Goal: Task Accomplishment & Management: Use online tool/utility

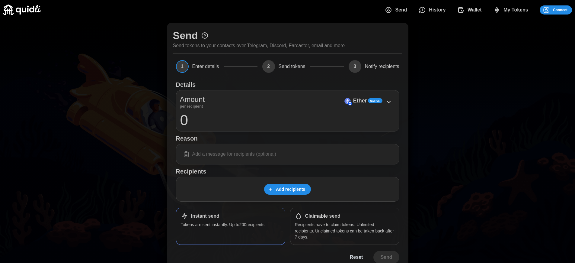
click at [360, 101] on p "Ether" at bounding box center [360, 100] width 14 height 9
click at [561, 10] on span "Connect" at bounding box center [560, 10] width 14 height 8
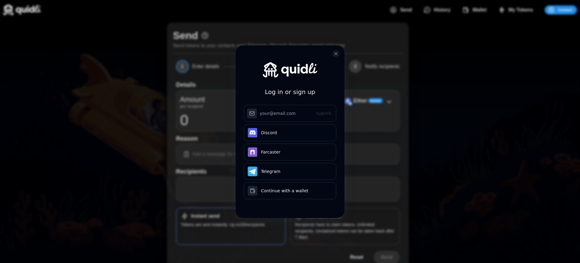
click at [565, 10] on div "Log in or sign up Submit Continue with Email Discord Farcaster Telegram Continu…" at bounding box center [290, 131] width 580 height 263
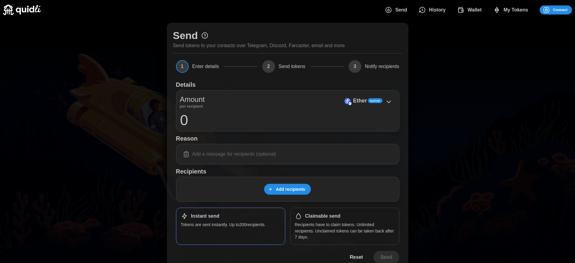
click at [561, 10] on span "Connect" at bounding box center [560, 10] width 14 height 8
click at [565, 10] on div "Log in or sign up Submit Continue with Email Discord Farcaster Telegram Continu…" at bounding box center [287, 131] width 575 height 263
click at [561, 10] on div "Log in or sign up Submit Continue with Email Discord Farcaster Telegram Continu…" at bounding box center [287, 131] width 575 height 263
click at [561, 10] on span "Connect" at bounding box center [560, 10] width 14 height 8
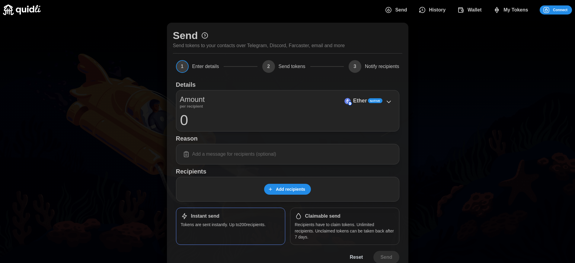
click at [323, 216] on h1 "Claimable send" at bounding box center [322, 216] width 35 height 6
click at [561, 10] on span "Connect" at bounding box center [560, 10] width 14 height 8
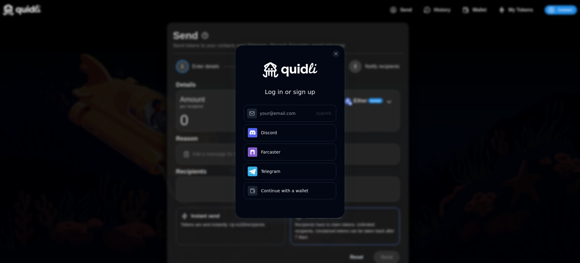
click at [565, 10] on div "Log in or sign up Submit Continue with Email Discord Farcaster Telegram Continu…" at bounding box center [290, 131] width 580 height 263
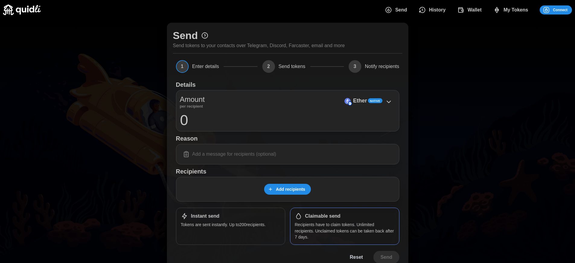
click at [561, 10] on div "Log in or sign up Submit Continue with Email Discord Farcaster Telegram Continu…" at bounding box center [287, 131] width 575 height 263
click at [360, 101] on p "Ether" at bounding box center [360, 100] width 14 height 9
click at [561, 10] on span "Connect" at bounding box center [560, 10] width 14 height 8
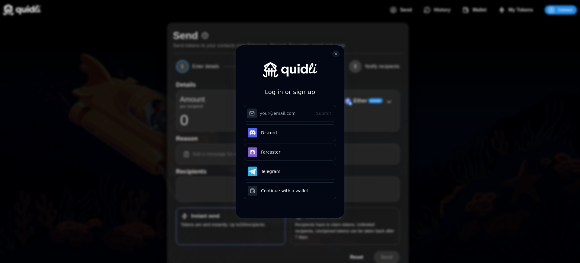
click at [323, 216] on div "Log in or sign up Submit Continue with Email Discord Farcaster Telegram Continu…" at bounding box center [290, 136] width 109 height 183
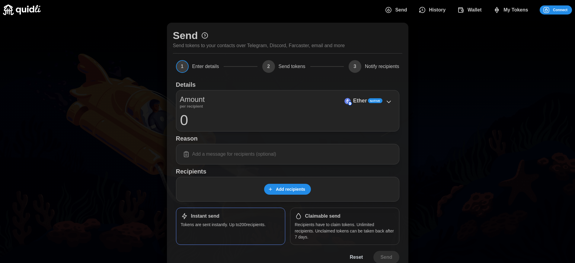
click at [323, 216] on h1 "Claimable send" at bounding box center [322, 216] width 35 height 6
click at [561, 10] on span "Connect" at bounding box center [560, 10] width 14 height 8
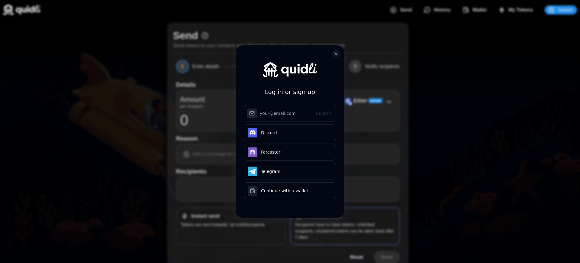
click at [323, 216] on div "Log in or sign up Submit Continue with Email Discord Farcaster Telegram Continu…" at bounding box center [290, 136] width 109 height 183
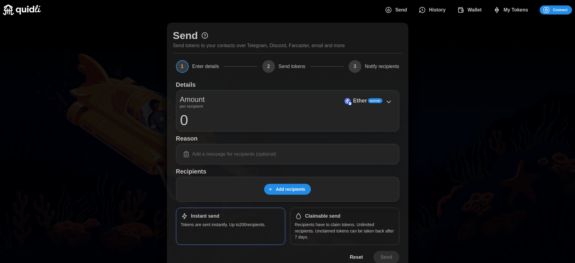
click at [561, 10] on span "Connect" at bounding box center [560, 10] width 14 height 8
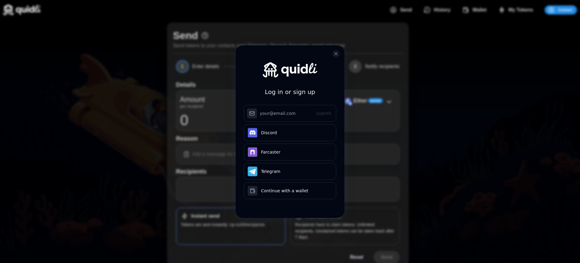
click at [323, 216] on div "Log in or sign up Submit Continue with Email Discord Farcaster Telegram Continu…" at bounding box center [290, 136] width 109 height 183
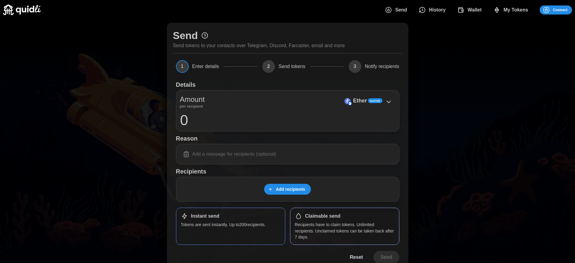
click at [360, 101] on p "Ether" at bounding box center [360, 100] width 14 height 9
